Goal: Information Seeking & Learning: Learn about a topic

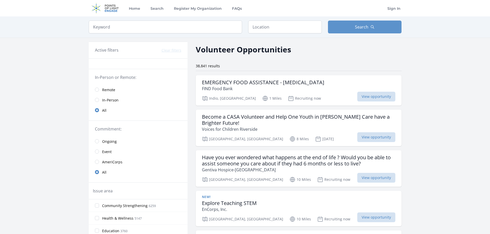
click at [112, 92] on span "Remote" at bounding box center [108, 89] width 13 height 5
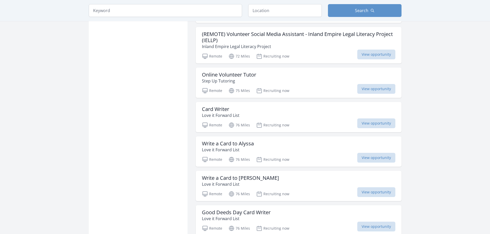
scroll to position [568, 0]
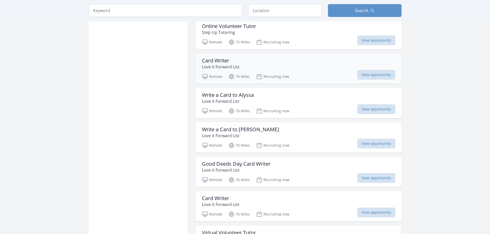
click at [285, 59] on div "Card Writer Love it Forward List" at bounding box center [298, 64] width 193 height 12
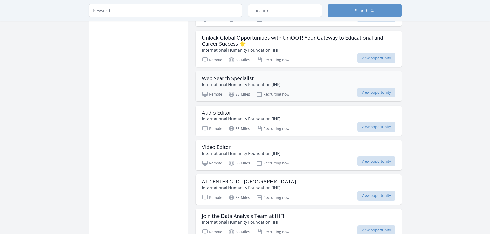
scroll to position [911, 0]
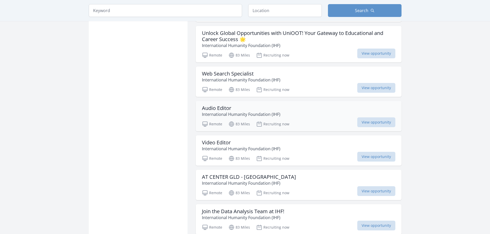
click at [303, 105] on div "Audio Editor International Humanity Foundation (IHF)" at bounding box center [298, 111] width 193 height 12
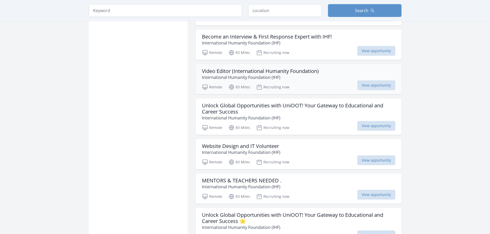
scroll to position [1155, 0]
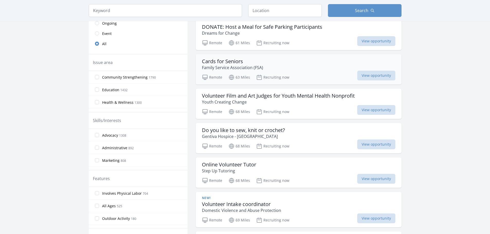
scroll to position [127, 0]
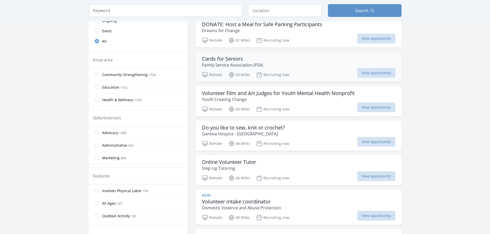
click at [300, 67] on div "Cards for Seniors Family Service Association (FSA)" at bounding box center [298, 62] width 193 height 12
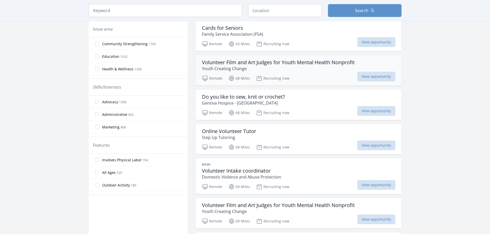
scroll to position [158, 0]
click at [298, 105] on div "Do you like to sew, knit or crochet? Gentiva Hospice - San Bernardino" at bounding box center [298, 100] width 193 height 12
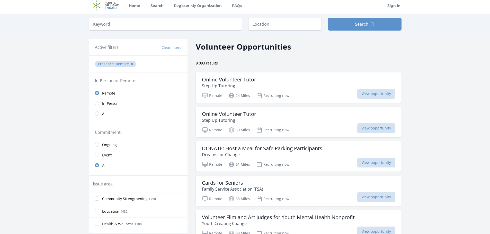
scroll to position [0, 0]
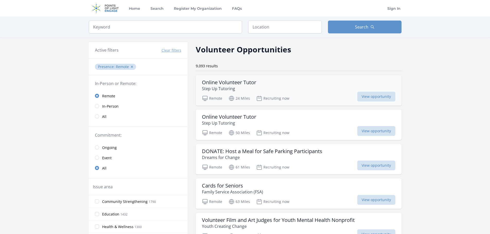
click at [304, 85] on div "Online Volunteer Tutor Step Up Tutoring" at bounding box center [298, 85] width 193 height 12
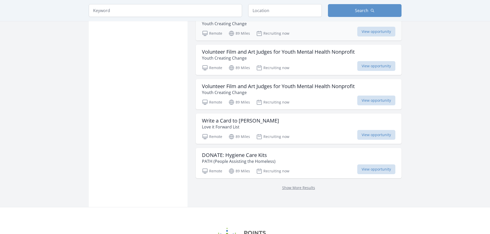
scroll to position [2028, 0]
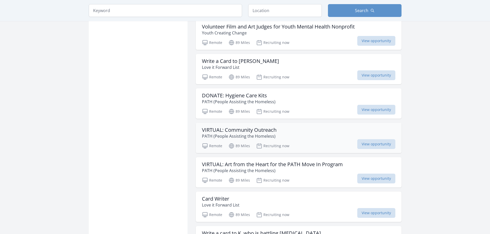
scroll to position [2096, 0]
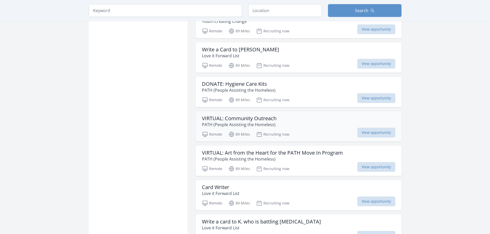
click at [296, 117] on div "VIRTUAL: Community Outreach PATH (People Assisting the Homeless)" at bounding box center [298, 121] width 193 height 12
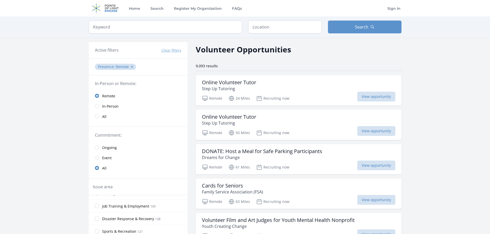
scroll to position [185, 0]
click at [259, 37] on div "Keyword Location Search" at bounding box center [244, 26] width 329 height 21
click at [261, 31] on input "text" at bounding box center [285, 27] width 74 height 13
type input "Cathedral City, CA, USA"
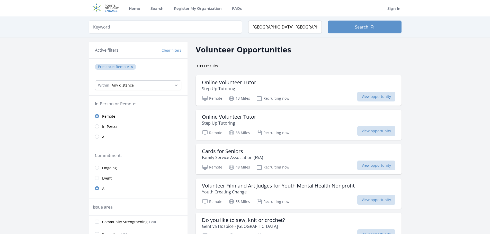
click at [103, 127] on span "In-Person" at bounding box center [110, 126] width 16 height 5
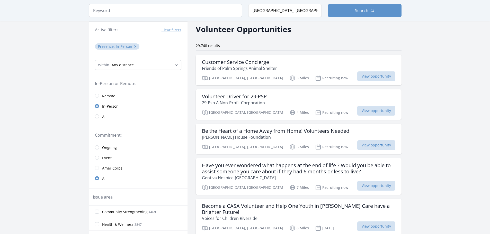
scroll to position [21, 0]
click at [308, 100] on div "Volunteer Driver for 29-PSP 29-Psp A Non-Profit Corporation" at bounding box center [298, 99] width 193 height 12
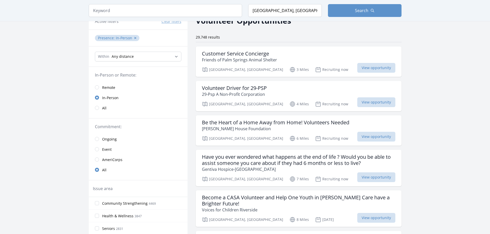
scroll to position [0, 0]
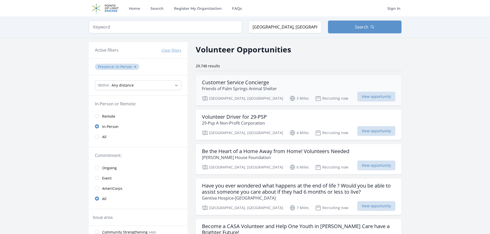
click at [301, 89] on div "Customer Service Concierge Friends of Palm Springs Animal Shelter" at bounding box center [298, 85] width 193 height 12
drag, startPoint x: 298, startPoint y: 154, endPoint x: 264, endPoint y: 155, distance: 34.0
click at [264, 155] on h3 "Be the Heart of a Home Away from Home! Volunteers Needed" at bounding box center [275, 151] width 147 height 6
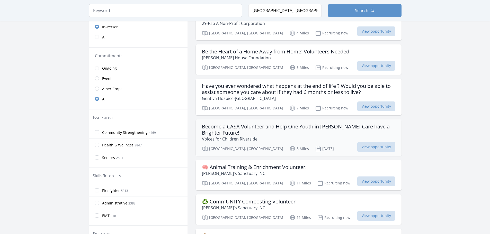
scroll to position [130, 0]
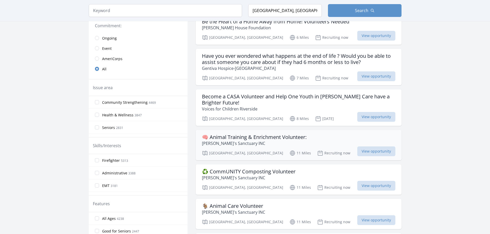
click at [313, 140] on div "🧠 Animal Training & Enrichment Volunteer: Esperanza's Sanctuary INC" at bounding box center [298, 140] width 193 height 12
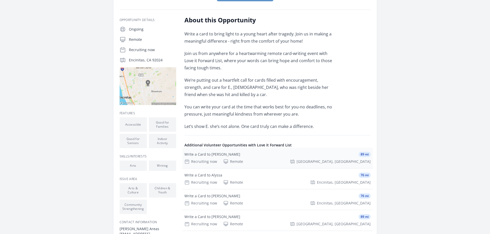
scroll to position [78, 0]
click at [242, 160] on div "Recruiting now Remote San Diego, CA" at bounding box center [277, 161] width 186 height 5
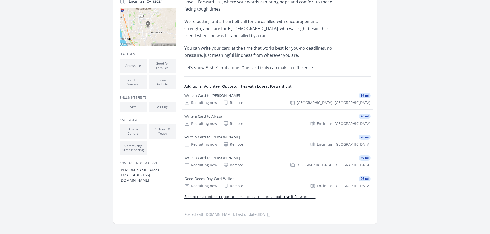
scroll to position [0, 0]
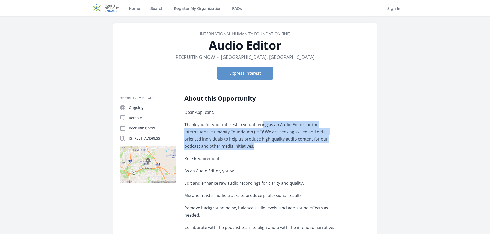
drag, startPoint x: 261, startPoint y: 124, endPoint x: 279, endPoint y: 147, distance: 29.3
click at [279, 147] on p "Thank you for your interest in volunteering as an Audio Editor for the Internat…" at bounding box center [259, 135] width 150 height 29
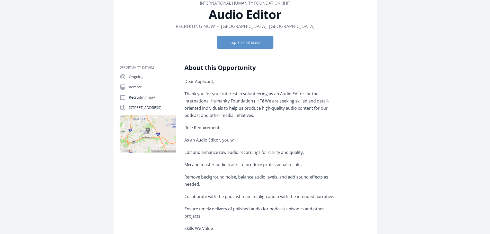
scroll to position [31, 0]
drag, startPoint x: 187, startPoint y: 152, endPoint x: 306, endPoint y: 152, distance: 119.0
click at [306, 152] on p "Edit and enhance raw audio recordings for clarity and quality." at bounding box center [259, 152] width 150 height 7
click at [245, 164] on p "Mix and master audio tracks to produce professional results." at bounding box center [259, 164] width 150 height 7
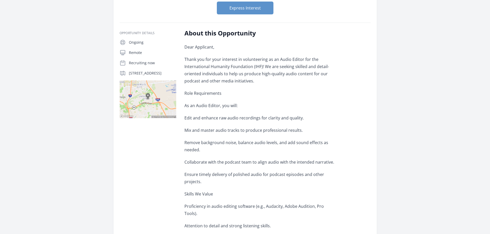
scroll to position [66, 0]
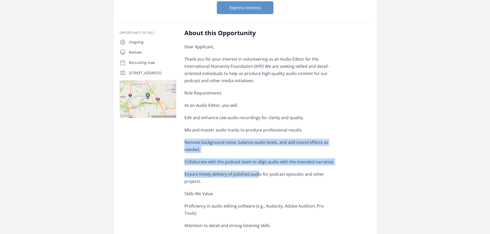
drag, startPoint x: 184, startPoint y: 143, endPoint x: 258, endPoint y: 175, distance: 80.2
click at [258, 175] on div "Dear Applicant, Thank you for your interest in volunteering as an Audio Editor …" at bounding box center [259, 224] width 150 height 363
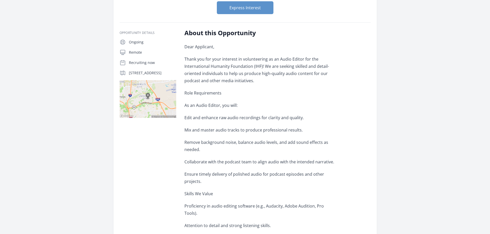
click at [259, 195] on p "Skills We Value" at bounding box center [259, 193] width 150 height 7
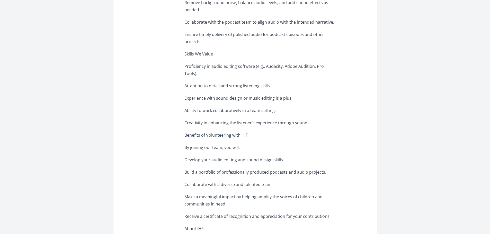
scroll to position [206, 0]
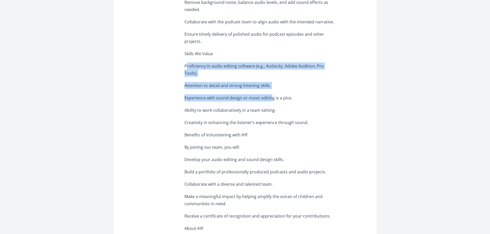
drag, startPoint x: 186, startPoint y: 67, endPoint x: 272, endPoint y: 84, distance: 87.3
click at [272, 84] on div "Dear Applicant, Thank you for your interest in volunteering as an Audio Editor …" at bounding box center [259, 84] width 150 height 363
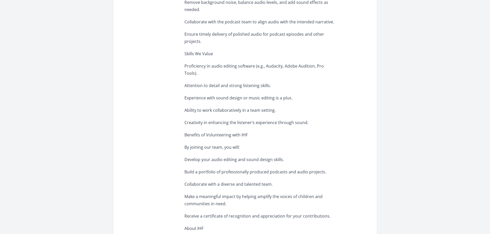
click at [233, 107] on p "Ability to work collaboratively in a team setting." at bounding box center [259, 110] width 150 height 7
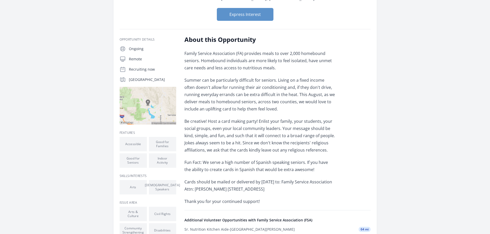
scroll to position [59, 0]
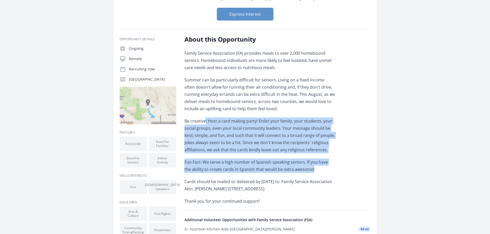
drag, startPoint x: 204, startPoint y: 121, endPoint x: 307, endPoint y: 168, distance: 113.2
click at [307, 168] on div "Family Service Association (FA) provides meals to over 2,000 homebound seniors.…" at bounding box center [259, 127] width 150 height 155
click at [313, 171] on p "Fun Fact: We serve a high number of Spanish speaking seniors. If you have the a…" at bounding box center [259, 166] width 150 height 14
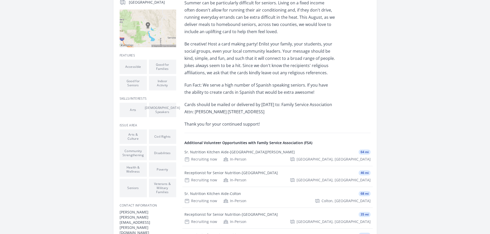
scroll to position [142, 0]
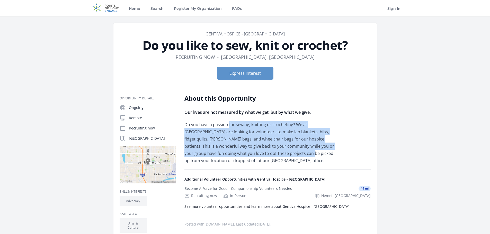
drag, startPoint x: 228, startPoint y: 126, endPoint x: 279, endPoint y: 156, distance: 58.3
click at [279, 156] on p "Do you have a passion for sewing, knitting or crocheting? We at [GEOGRAPHIC_DAT…" at bounding box center [259, 142] width 150 height 43
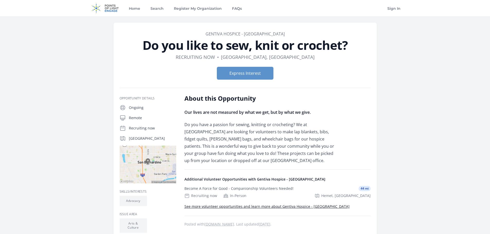
click at [279, 163] on p "Do you have a passion for sewing, knitting or crocheting? We at [GEOGRAPHIC_DAT…" at bounding box center [259, 142] width 150 height 43
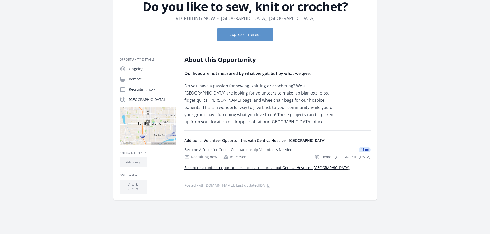
scroll to position [39, 0]
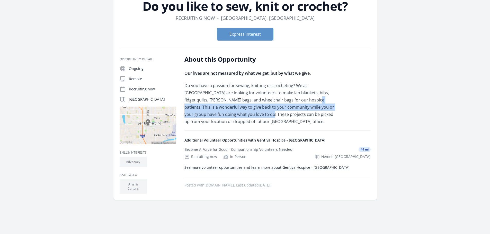
drag, startPoint x: 294, startPoint y: 99, endPoint x: 239, endPoint y: 115, distance: 57.9
click at [239, 115] on p "Do you have a passion for sewing, knitting or crocheting? We at Gentiva Hospice…" at bounding box center [259, 103] width 150 height 43
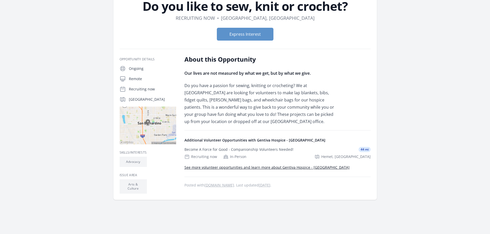
click at [254, 116] on p "Do you have a passion for sewing, knitting or crocheting? We at Gentiva Hospice…" at bounding box center [259, 103] width 150 height 43
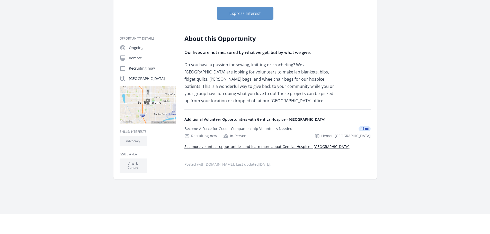
scroll to position [60, 0]
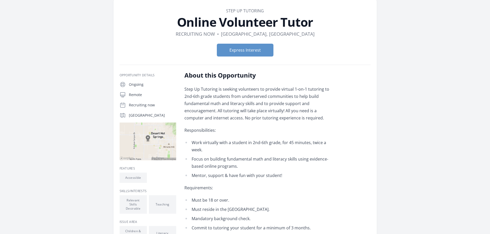
scroll to position [23, 0]
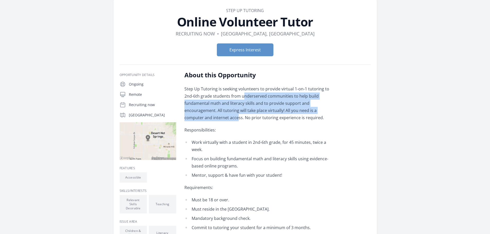
drag, startPoint x: 234, startPoint y: 97, endPoint x: 314, endPoint y: 107, distance: 81.4
click at [314, 107] on p "Step Up Tutoring is seeking volunteers to provide virtual 1-on-1 tutoring to 2n…" at bounding box center [259, 103] width 150 height 36
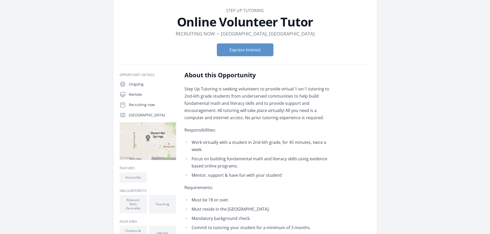
click at [267, 125] on div "Step Up Tutoring is seeking volunteers to provide virtual 1-on-1 tutoring to 2n…" at bounding box center [259, 213] width 150 height 256
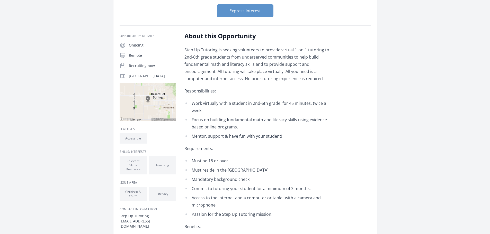
scroll to position [63, 0]
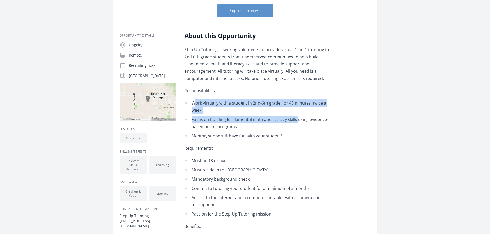
drag, startPoint x: 194, startPoint y: 104, endPoint x: 297, endPoint y: 112, distance: 103.9
click at [297, 112] on ul "Work virtually with a student in 2nd-6th grade, for 45 minutes, twice a week. F…" at bounding box center [259, 120] width 150 height 40
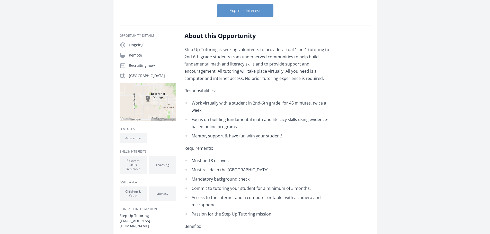
click at [305, 116] on li "Focus on building fundamental math and literacy skills using evidence-based onl…" at bounding box center [259, 123] width 150 height 14
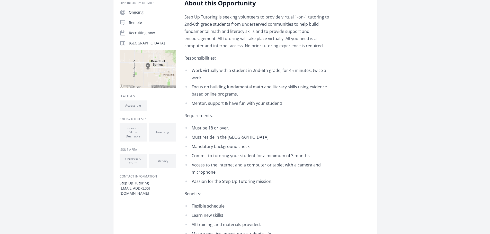
scroll to position [96, 0]
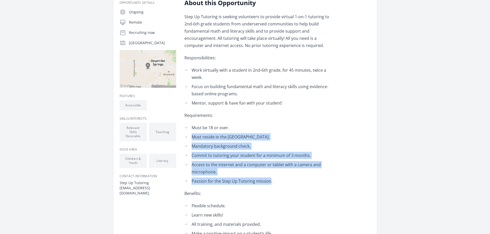
drag, startPoint x: 192, startPoint y: 128, endPoint x: 269, endPoint y: 172, distance: 88.4
click at [269, 172] on ul "Must be 18 or over. Must reside in the US. Mandatory background check. Commit t…" at bounding box center [259, 154] width 150 height 61
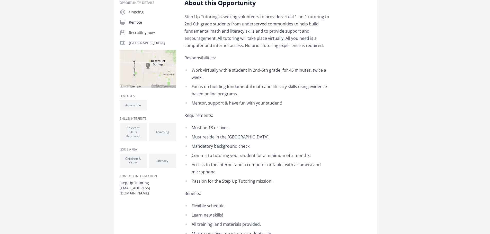
click at [282, 178] on li "Passion for the Step Up Tutoring mission." at bounding box center [259, 181] width 150 height 7
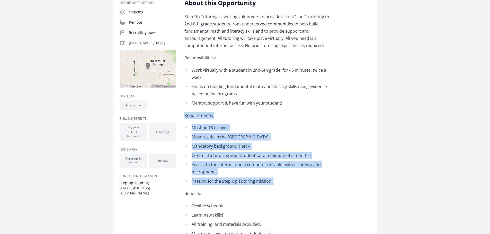
drag, startPoint x: 282, startPoint y: 172, endPoint x: 206, endPoint y: 109, distance: 98.8
click at [206, 109] on div "Step Up Tutoring is seeking volunteers to provide virtual 1-on-1 tutoring to 2n…" at bounding box center [259, 141] width 150 height 256
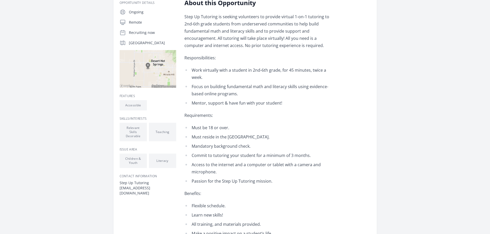
click at [245, 100] on li "Mentor, support & have fun with your student!" at bounding box center [259, 103] width 150 height 7
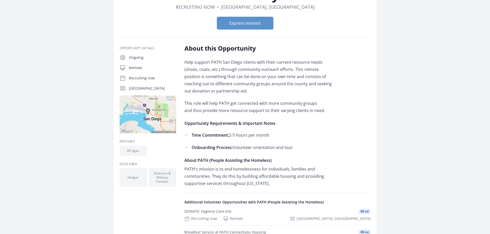
scroll to position [51, 0]
drag, startPoint x: 233, startPoint y: 149, endPoint x: 302, endPoint y: 146, distance: 68.7
click at [302, 146] on p "Onboarding Process: Volunteer orientation and tour" at bounding box center [263, 146] width 143 height 7
click at [294, 156] on div "Help support PATH San Diego clients with their current resource needs (shoes, c…" at bounding box center [259, 122] width 150 height 129
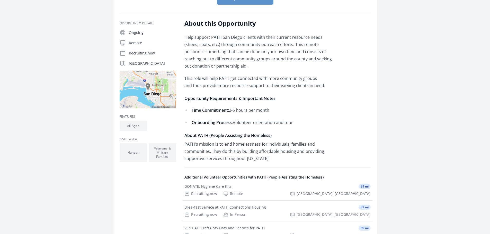
scroll to position [74, 0]
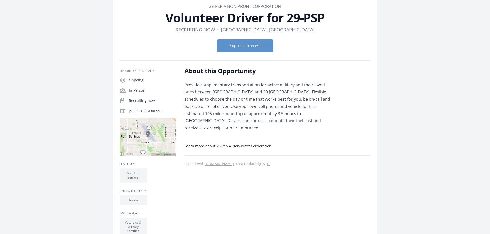
scroll to position [28, 0]
drag, startPoint x: 198, startPoint y: 108, endPoint x: 317, endPoint y: 121, distance: 120.1
click at [317, 121] on p "Provide complimentary transportation for active military and their loved ones b…" at bounding box center [259, 106] width 150 height 50
drag, startPoint x: 198, startPoint y: 107, endPoint x: 319, endPoint y: 118, distance: 120.8
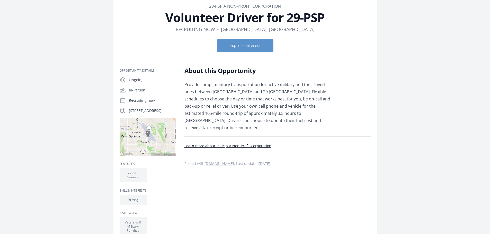
click at [319, 118] on p "Provide complimentary transportation for active military and their loved ones b…" at bounding box center [259, 106] width 150 height 50
click at [311, 120] on p "Provide complimentary transportation for active military and their loved ones b…" at bounding box center [259, 106] width 150 height 50
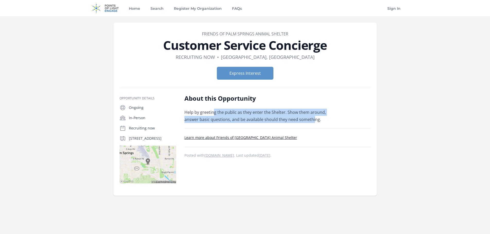
drag, startPoint x: 213, startPoint y: 114, endPoint x: 314, endPoint y: 121, distance: 100.6
click at [314, 121] on p "Help by greeting the public as they enter the Shelter. Show them around, answer…" at bounding box center [259, 116] width 150 height 14
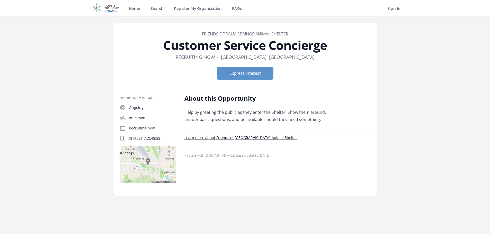
click at [286, 128] on div "About this Opportunity Help by greeting the public as they enter the Shelter. S…" at bounding box center [277, 141] width 186 height 95
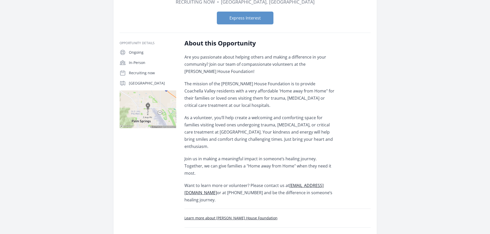
scroll to position [68, 0]
drag, startPoint x: 262, startPoint y: 118, endPoint x: 322, endPoint y: 142, distance: 64.6
click at [322, 142] on p "As a volunteer, you’ll help create a welcoming and comforting space for familie…" at bounding box center [259, 132] width 150 height 36
click at [288, 156] on p "Join us in making a meaningful impact in someone’s healing journey. Together, w…" at bounding box center [259, 166] width 150 height 22
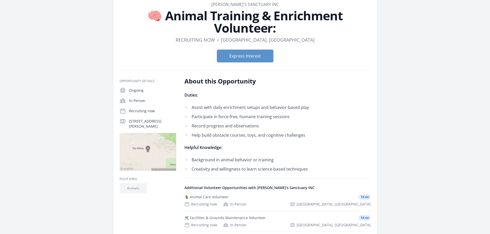
scroll to position [30, 0]
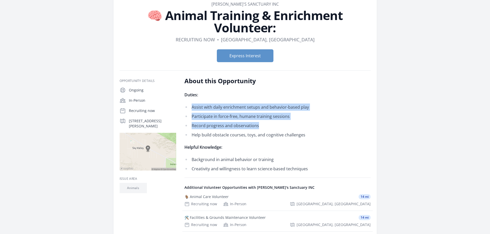
drag, startPoint x: 191, startPoint y: 108, endPoint x: 286, endPoint y: 128, distance: 97.2
click at [286, 128] on ul "Assist with daily enrichment setups and behavior-based play Participate in forc…" at bounding box center [259, 121] width 150 height 35
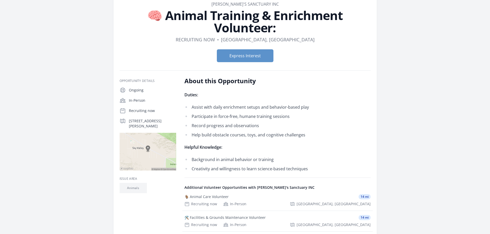
click at [259, 133] on li "Help build obstacle courses, toys, and cognitive challenges" at bounding box center [259, 134] width 150 height 7
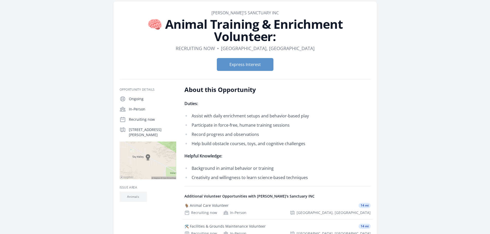
scroll to position [21, 0]
click at [150, 158] on img at bounding box center [148, 161] width 57 height 38
click at [147, 159] on img at bounding box center [148, 161] width 57 height 38
drag, startPoint x: 147, startPoint y: 159, endPoint x: 128, endPoint y: 164, distance: 19.3
click at [128, 164] on img at bounding box center [148, 161] width 57 height 38
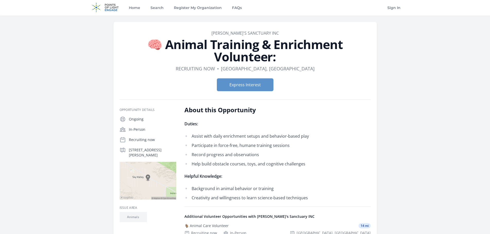
scroll to position [1, 0]
drag, startPoint x: 129, startPoint y: 149, endPoint x: 171, endPoint y: 157, distance: 42.7
click at [171, 157] on p "[STREET_ADDRESS][PERSON_NAME]" at bounding box center [152, 153] width 47 height 10
click at [120, 150] on icon at bounding box center [122, 150] width 5 height 4
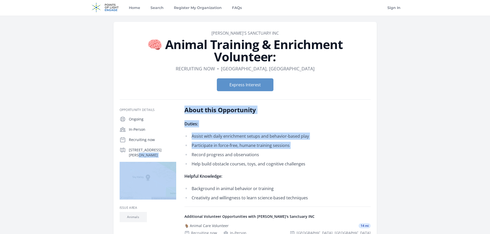
drag, startPoint x: 127, startPoint y: 149, endPoint x: 182, endPoint y: 156, distance: 55.3
click at [182, 156] on div "Opportunity Details Ongoing In-Person Recruiting now [STREET_ADDRESS][PERSON_NA…" at bounding box center [245, 227] width 251 height 242
click at [171, 154] on p "[STREET_ADDRESS][PERSON_NAME]" at bounding box center [152, 153] width 47 height 10
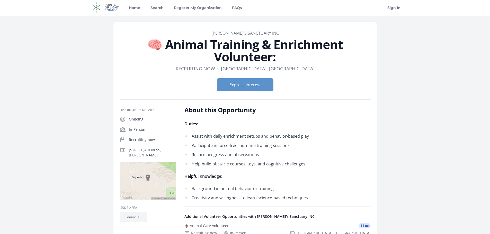
drag, startPoint x: 169, startPoint y: 155, endPoint x: 128, endPoint y: 151, distance: 41.9
click at [128, 151] on div "[STREET_ADDRESS][PERSON_NAME]" at bounding box center [148, 152] width 57 height 11
click at [145, 151] on p "[STREET_ADDRESS][PERSON_NAME]" at bounding box center [152, 153] width 47 height 10
drag, startPoint x: 128, startPoint y: 150, endPoint x: 166, endPoint y: 155, distance: 38.1
click at [166, 155] on div "[STREET_ADDRESS][PERSON_NAME]" at bounding box center [148, 152] width 57 height 11
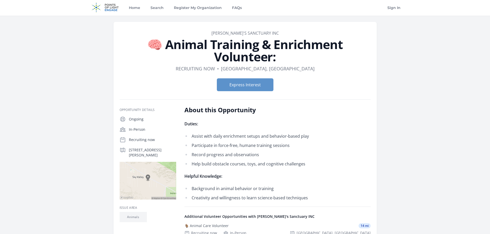
copy p "[STREET_ADDRESS][PERSON_NAME]"
